Goal: Transaction & Acquisition: Purchase product/service

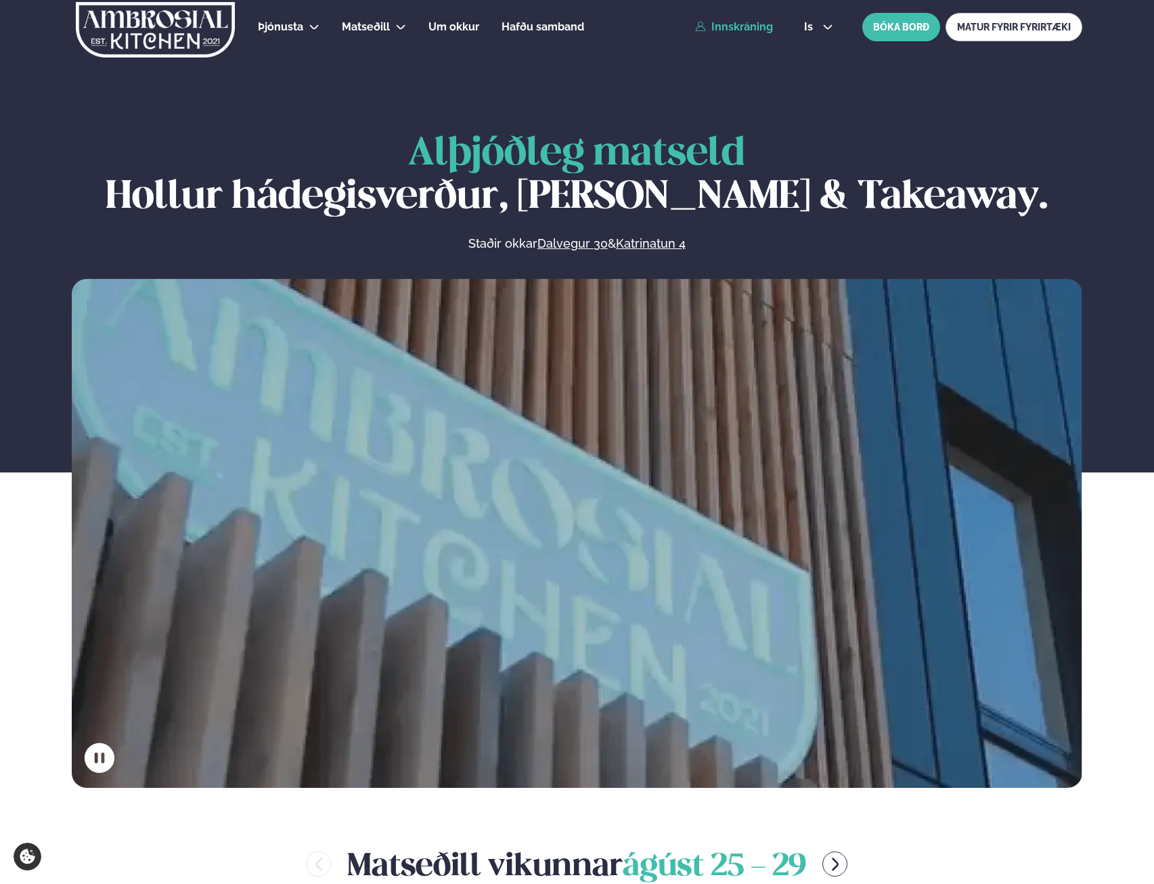
click at [757, 25] on link "Innskráning" at bounding box center [734, 27] width 78 height 12
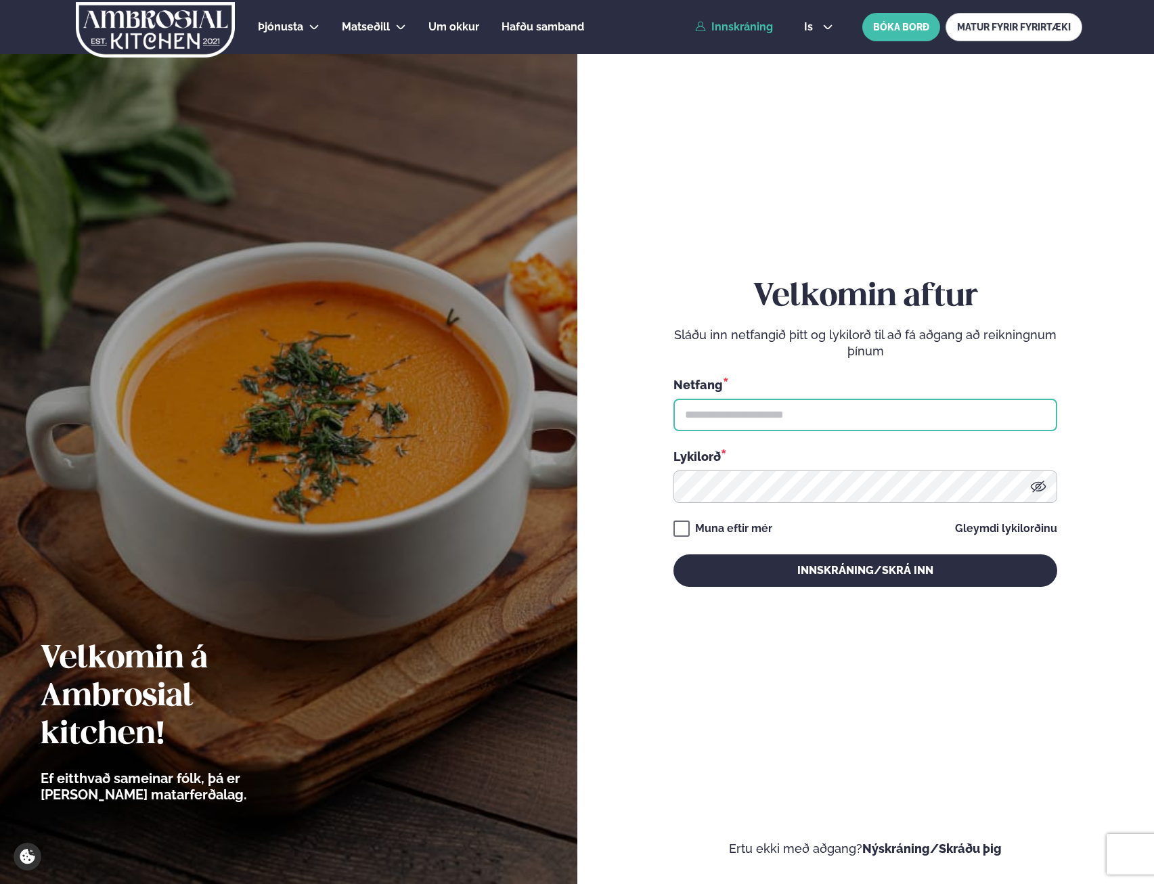
type input "**********"
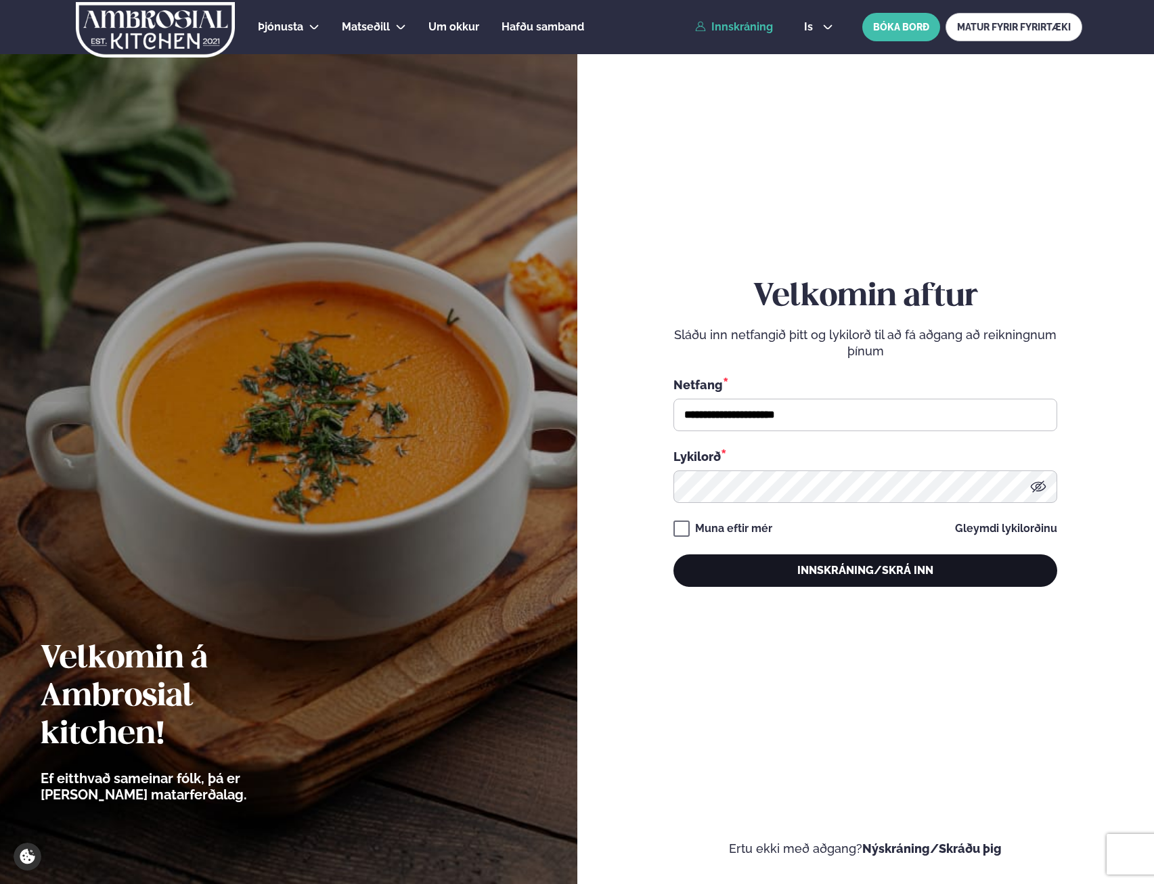
click at [843, 564] on button "Innskráning/Skrá inn" at bounding box center [865, 570] width 384 height 32
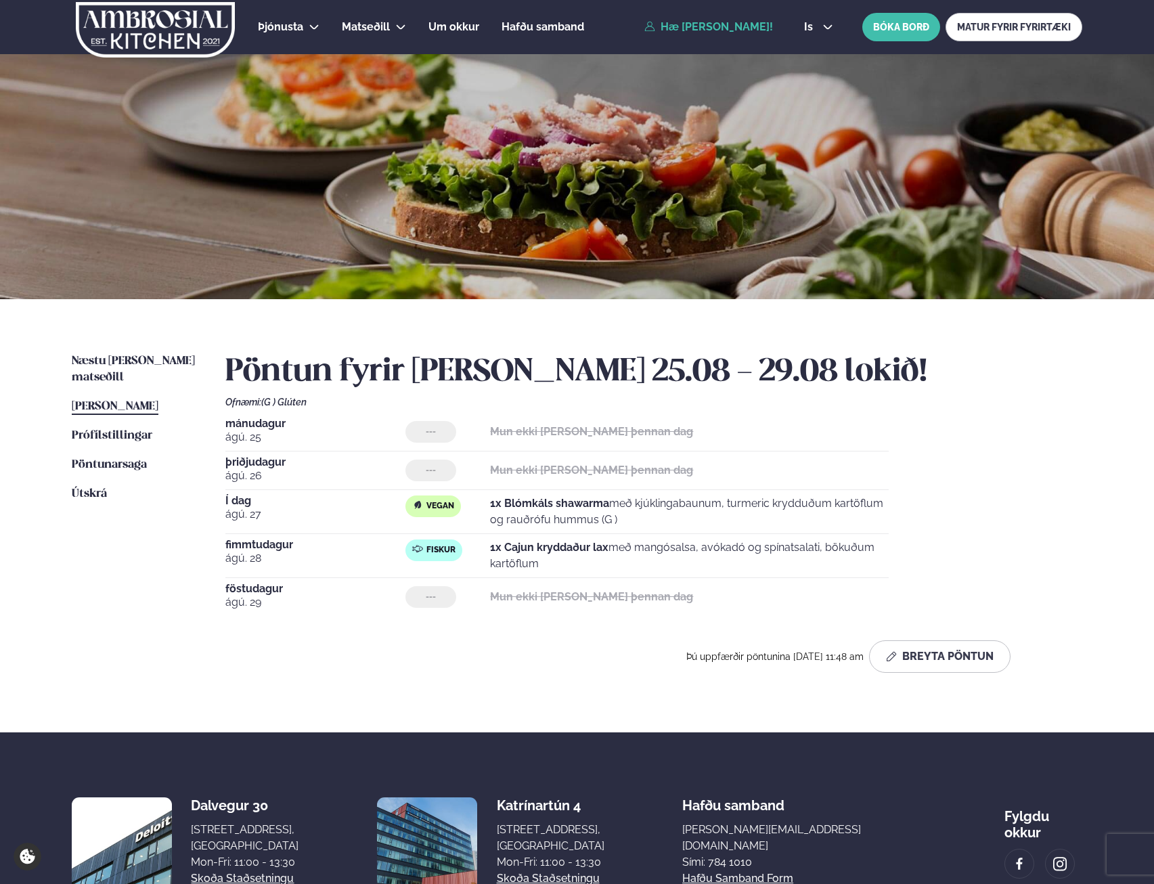
click at [127, 349] on div "Næstu [PERSON_NAME] matseðill Næsta vika [PERSON_NAME] matseðill [PERSON_NAME] …" at bounding box center [577, 515] width 1092 height 433
click at [127, 360] on span "Næstu [PERSON_NAME] matseðill" at bounding box center [133, 369] width 123 height 28
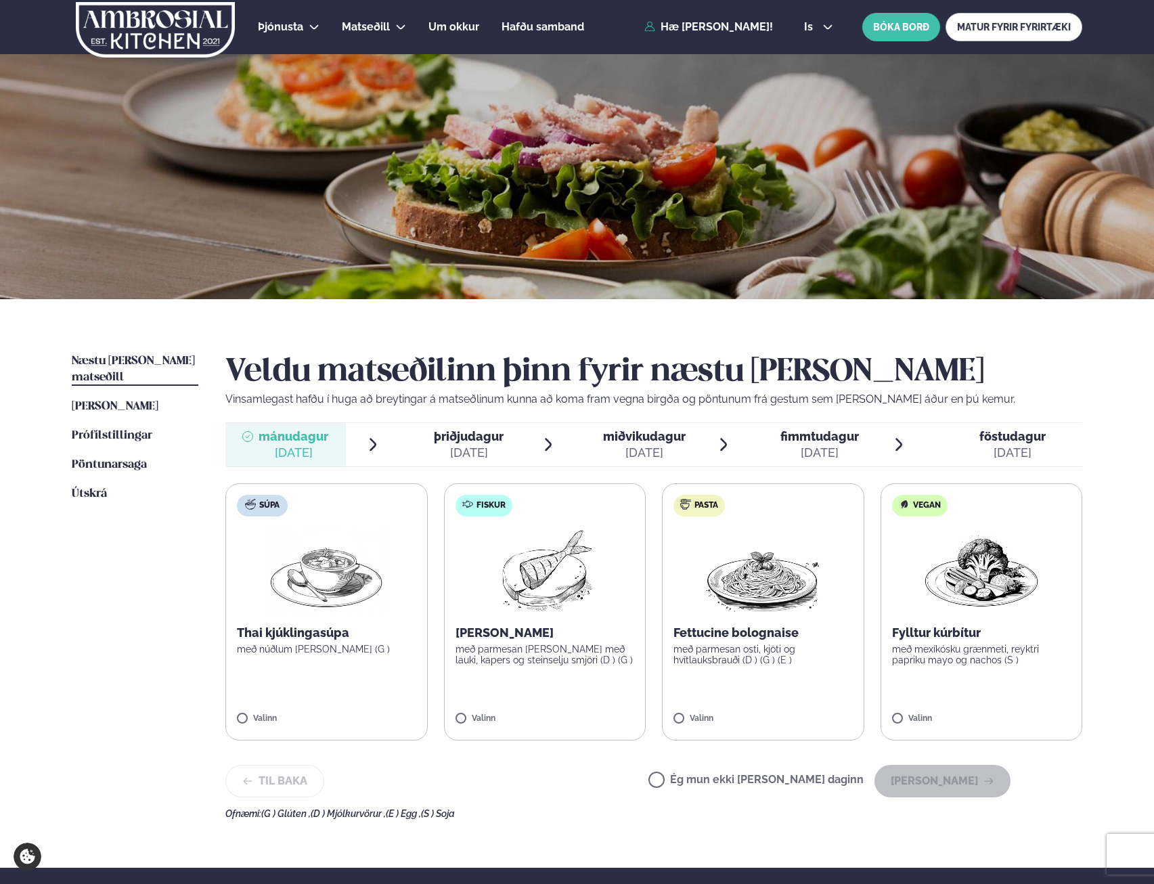
click at [526, 583] on img at bounding box center [545, 570] width 120 height 87
click at [965, 781] on button "[PERSON_NAME]" at bounding box center [942, 781] width 136 height 32
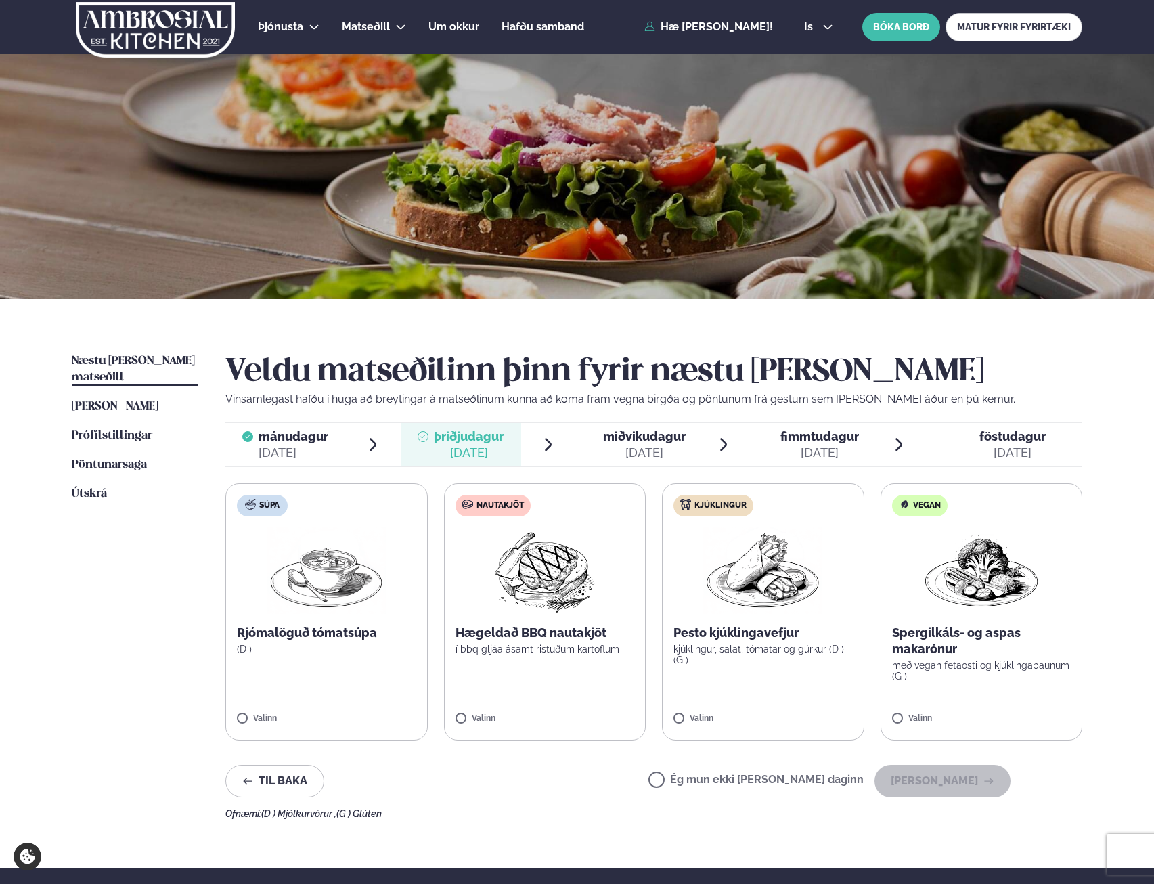
click at [717, 779] on label "Ég mun ekki [PERSON_NAME] daginn" at bounding box center [755, 781] width 215 height 14
click at [918, 782] on button "[PERSON_NAME]" at bounding box center [942, 781] width 136 height 32
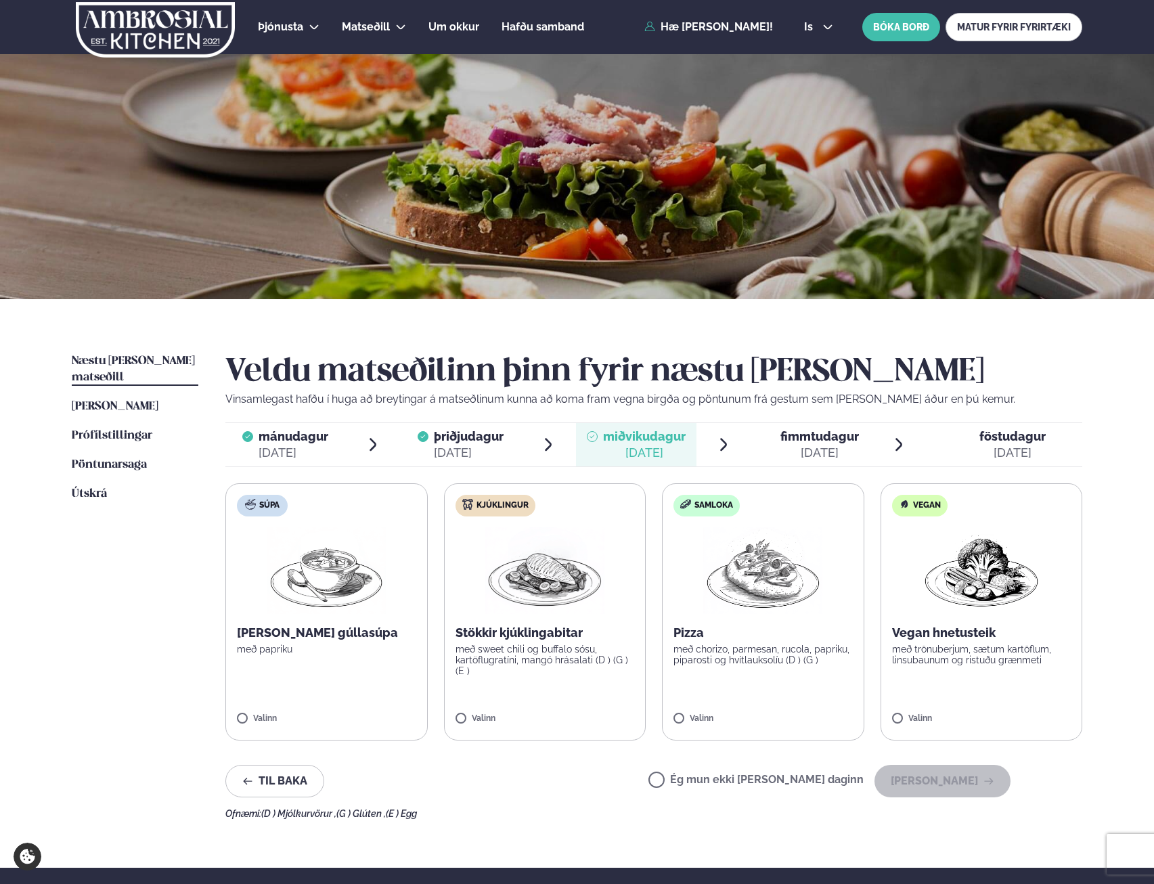
click at [930, 695] on label "Vegan Vegan hnetusteik með trönuberjum, sætum kartöflum, linsubaunum og ristuðu…" at bounding box center [981, 611] width 202 height 257
click at [945, 794] on button "[PERSON_NAME]" at bounding box center [942, 781] width 136 height 32
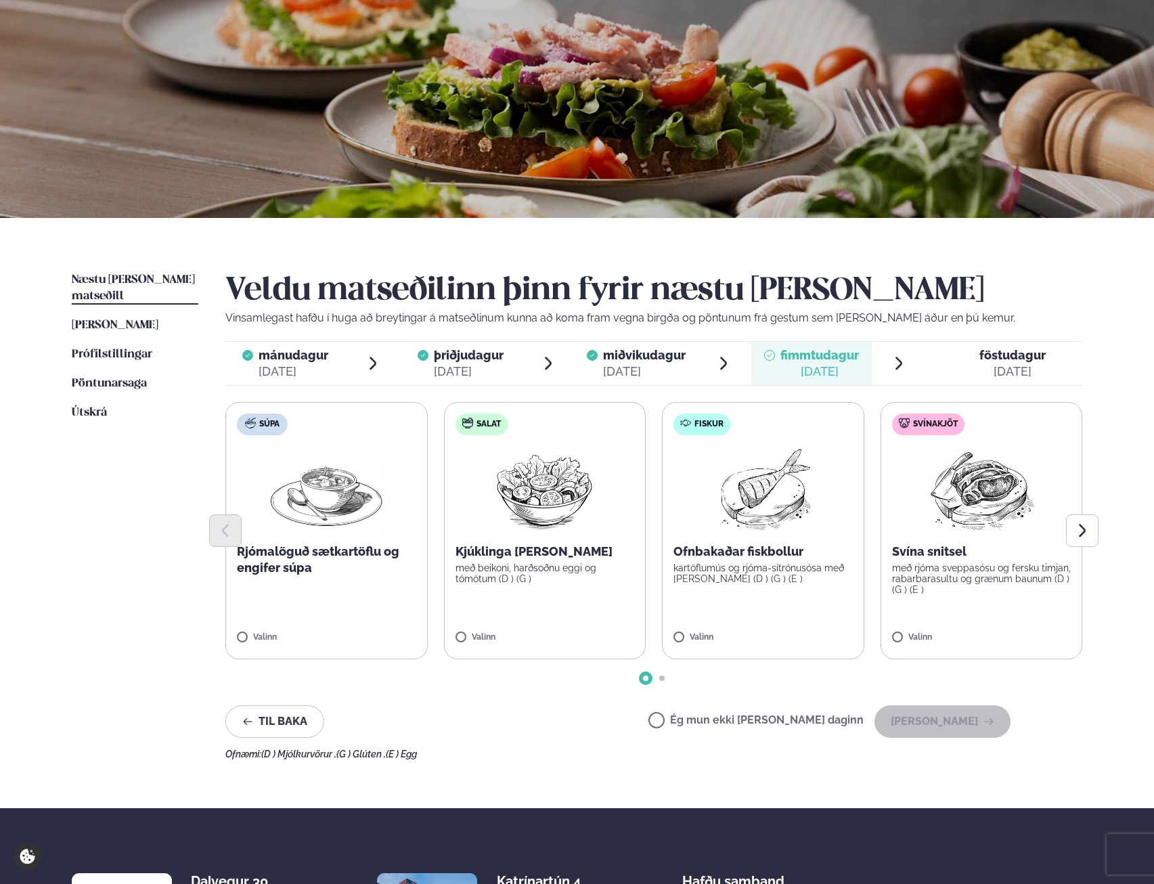
scroll to position [68, 0]
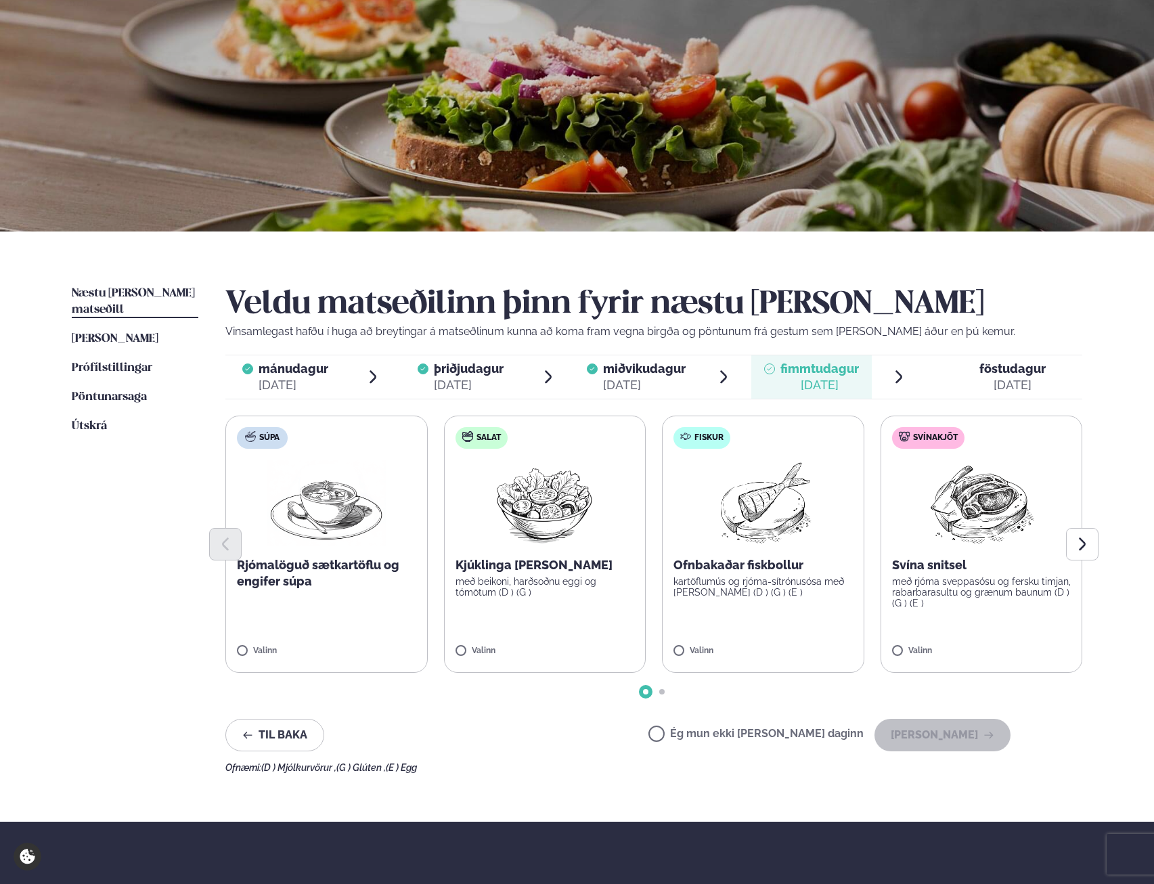
click at [738, 729] on label "Ég mun ekki [PERSON_NAME] daginn" at bounding box center [755, 735] width 215 height 14
click at [918, 734] on button "[PERSON_NAME]" at bounding box center [942, 735] width 136 height 32
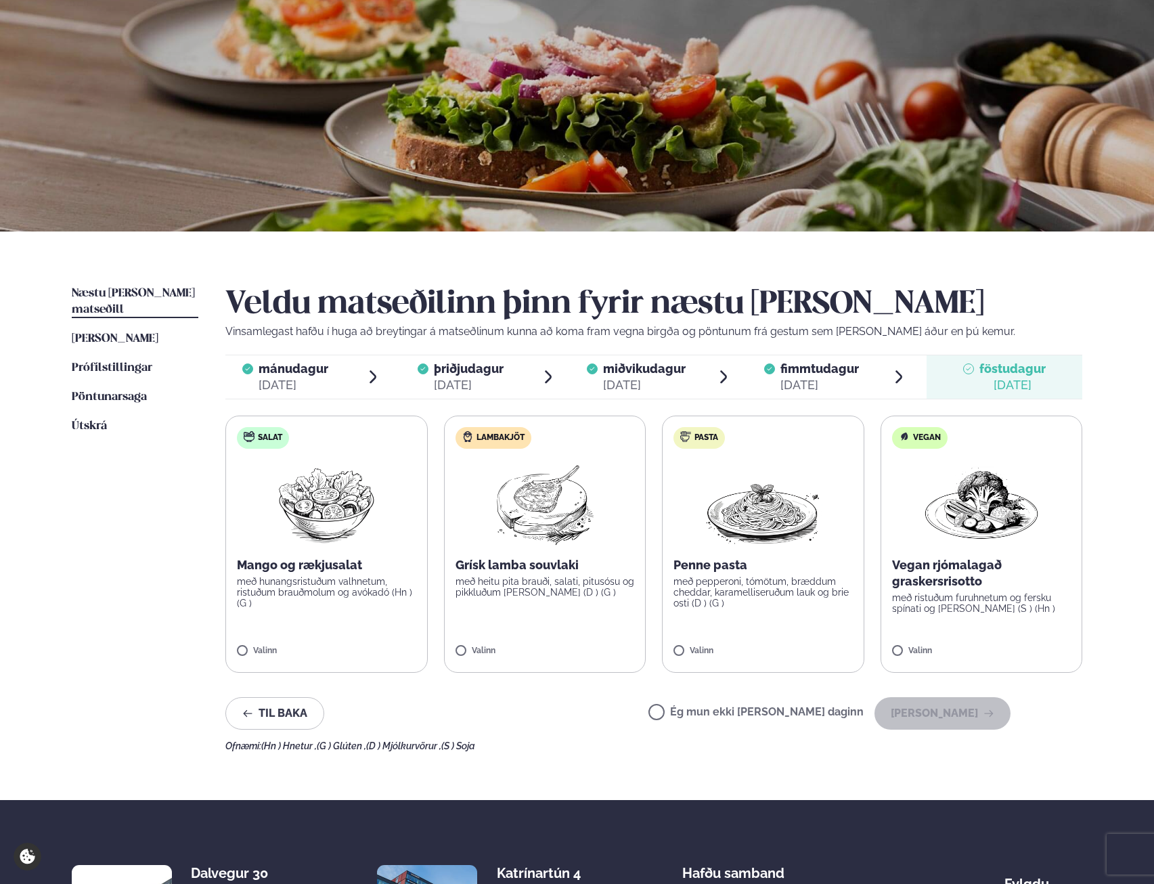
click at [711, 719] on label "Ég mun ekki [PERSON_NAME] daginn" at bounding box center [755, 713] width 215 height 14
click at [912, 704] on button "[PERSON_NAME]" at bounding box center [942, 713] width 136 height 32
